Goal: Transaction & Acquisition: Book appointment/travel/reservation

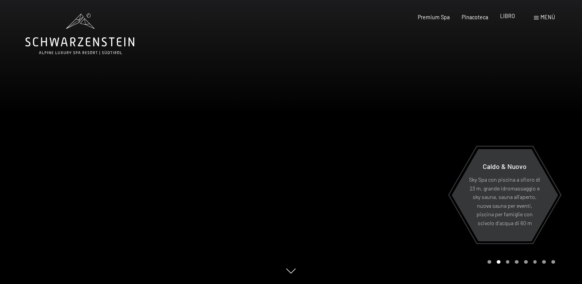
click at [509, 15] on span "LIBRO" at bounding box center [507, 16] width 15 height 7
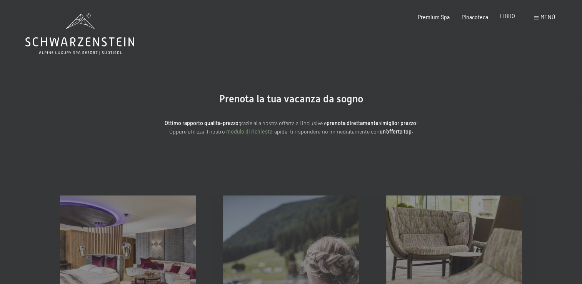
click at [505, 16] on span "LIBRO" at bounding box center [507, 16] width 15 height 7
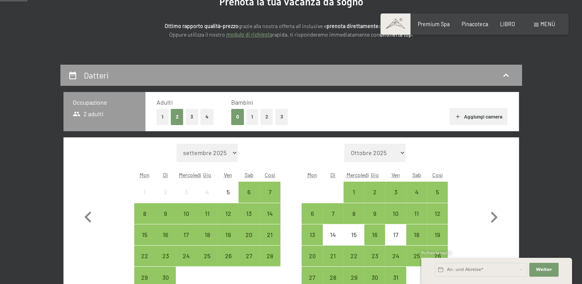
scroll to position [128, 0]
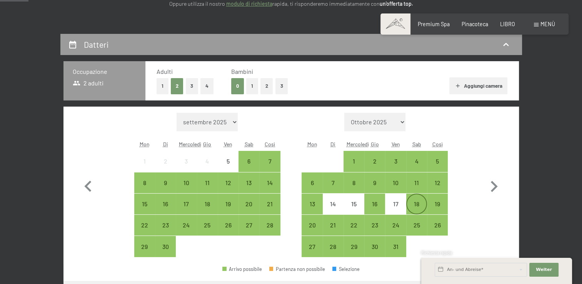
click at [410, 204] on div "18" at bounding box center [416, 210] width 19 height 19
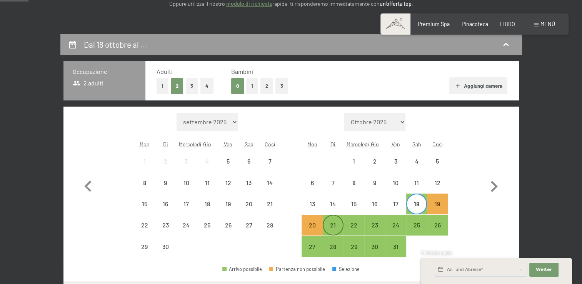
click at [324, 230] on div "21" at bounding box center [333, 231] width 19 height 19
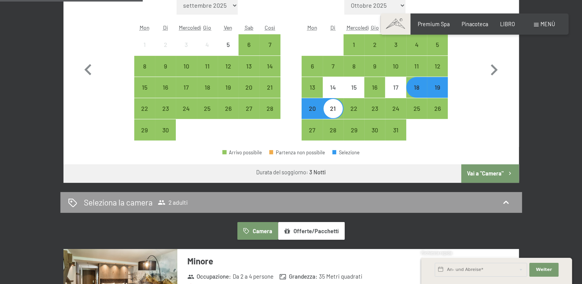
scroll to position [245, 0]
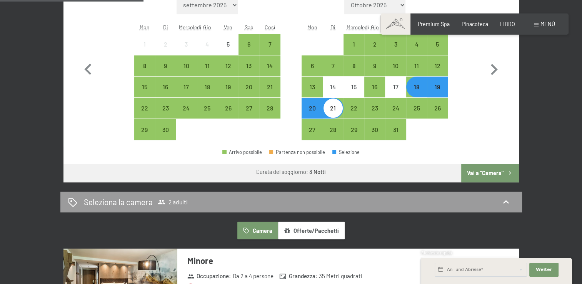
click at [488, 172] on font "Vai a "Camera"" at bounding box center [485, 173] width 37 height 7
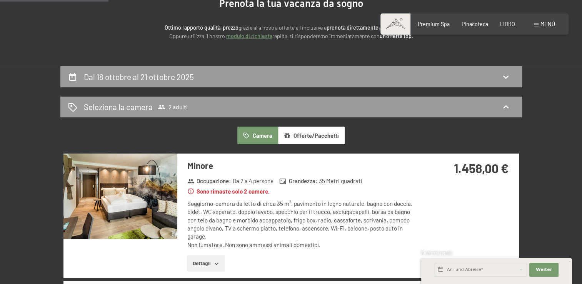
scroll to position [76, 0]
